Goal: Ask a question

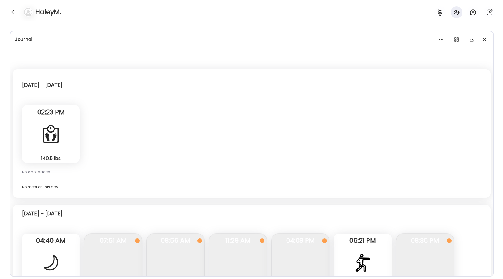
scroll to position [16542, 0]
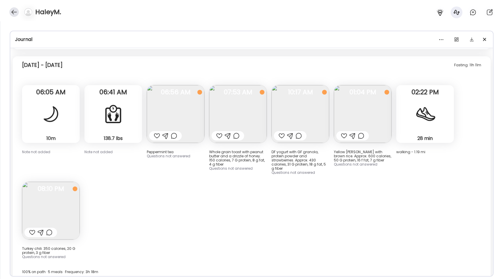
click at [17, 16] on div at bounding box center [13, 11] width 9 height 9
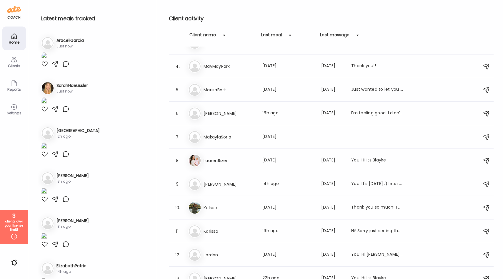
click at [14, 64] on div "Clients" at bounding box center [14, 66] width 21 height 4
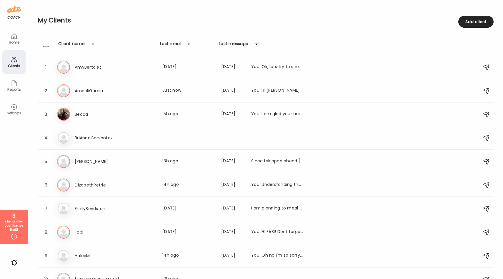
click at [12, 114] on div "Settings" at bounding box center [14, 113] width 21 height 4
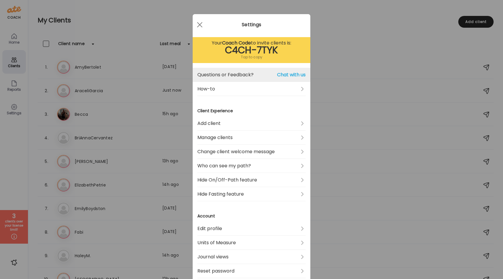
click at [291, 78] on link "Questions or Feedback? Chat with us" at bounding box center [251, 75] width 108 height 14
click at [291, 74] on span "Chat with us" at bounding box center [291, 74] width 29 height 7
click at [288, 73] on span "Chat with us" at bounding box center [291, 74] width 29 height 7
click at [294, 74] on span "Chat with us" at bounding box center [291, 74] width 29 height 7
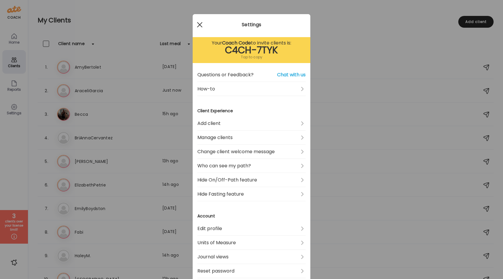
click at [199, 23] on span at bounding box center [199, 24] width 5 height 5
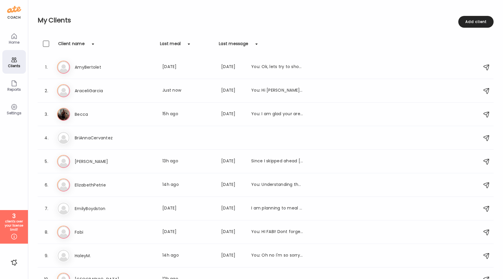
click at [12, 87] on div "Reports" at bounding box center [14, 89] width 21 height 4
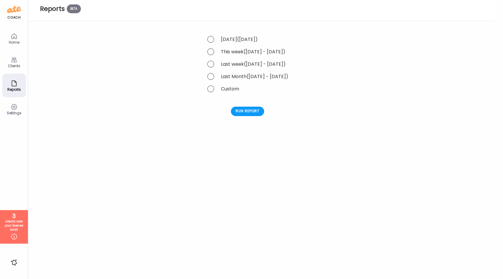
click at [16, 64] on div "Clients" at bounding box center [14, 66] width 21 height 4
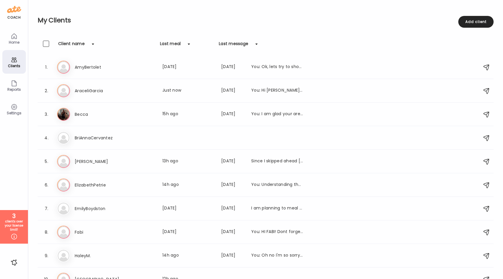
click at [18, 106] on div "Settings" at bounding box center [14, 109] width 24 height 24
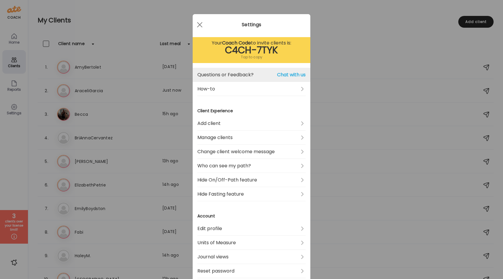
click at [280, 75] on span "Chat with us" at bounding box center [291, 74] width 29 height 7
click at [241, 78] on link "Questions or Feedback? Chat with us" at bounding box center [251, 75] width 108 height 14
click at [239, 75] on link "Questions or Feedback? Chat with us" at bounding box center [251, 75] width 108 height 14
click at [233, 77] on link "Questions or Feedback? Chat with us" at bounding box center [251, 75] width 108 height 14
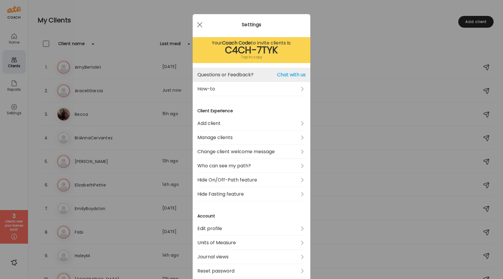
click at [279, 74] on span "Chat with us" at bounding box center [291, 74] width 29 height 7
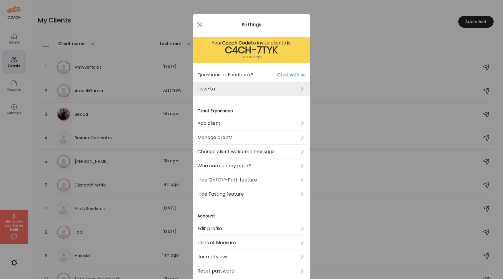
click at [232, 94] on link "How-to" at bounding box center [251, 89] width 108 height 14
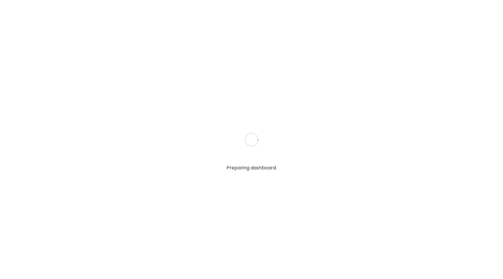
type input "**********"
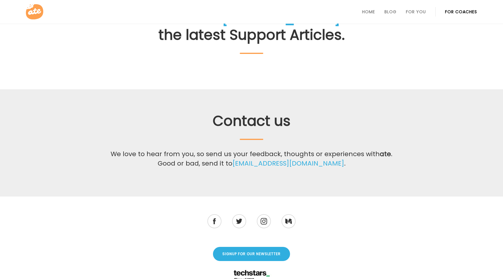
scroll to position [146, 0]
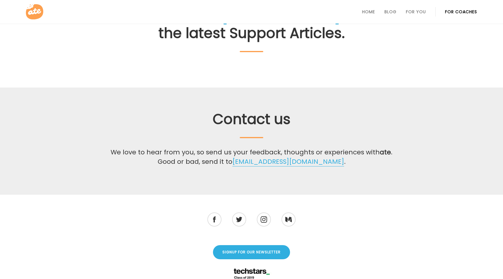
click at [283, 163] on link "[EMAIL_ADDRESS][DOMAIN_NAME]" at bounding box center [288, 161] width 112 height 9
